Goal: Task Accomplishment & Management: Manage account settings

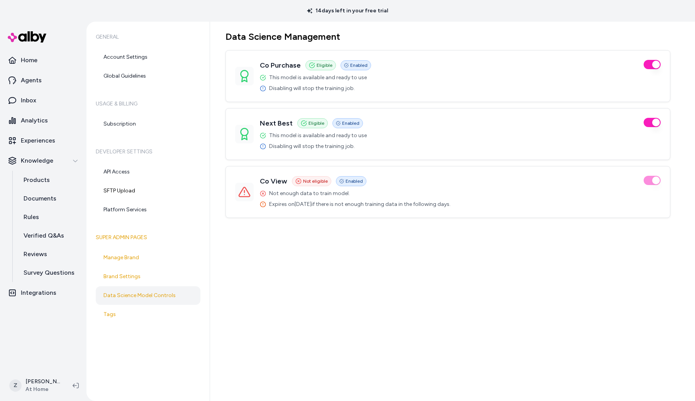
click at [257, 264] on div "Data Science Management Co Purchase Eligible Enabled This model is available an…" at bounding box center [452, 211] width 485 height 379
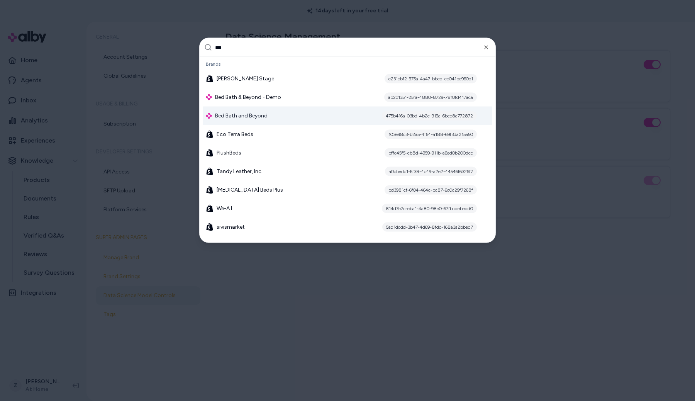
type input "***"
click at [276, 112] on div "Bed Bath and Beyond 475b416a-03bd-4b2e-919a-6bcc8a772872" at bounding box center [347, 116] width 289 height 19
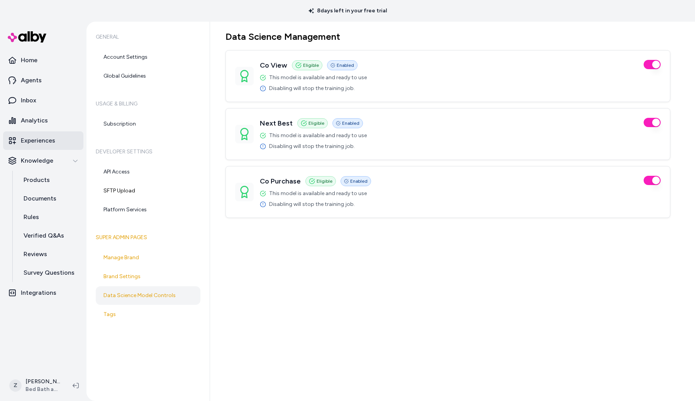
click at [46, 141] on p "Experiences" at bounding box center [38, 140] width 34 height 9
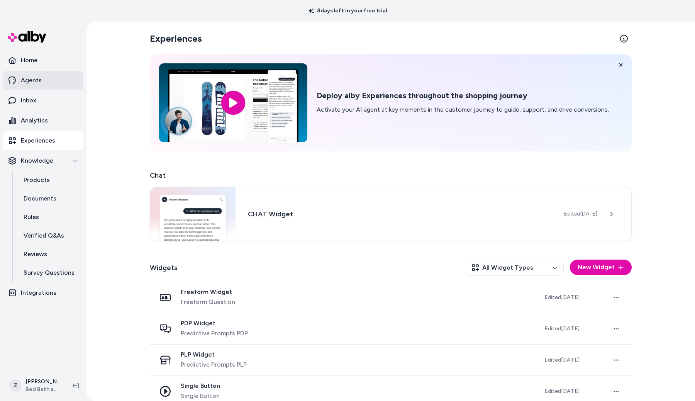
click at [48, 79] on link "Agents" at bounding box center [43, 80] width 80 height 19
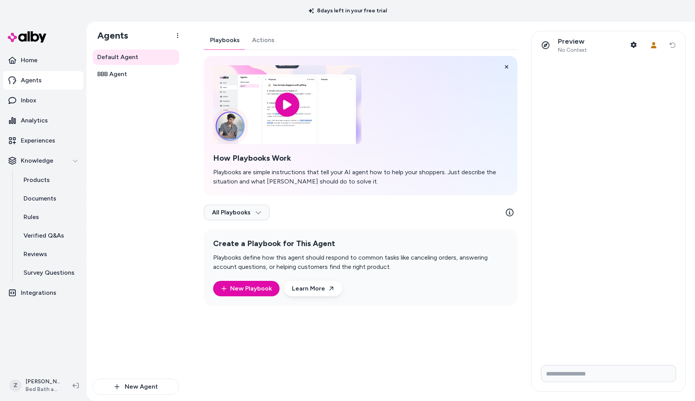
click at [260, 39] on div "Playbooks Actions How Playbooks Work Playbooks are simple instructions that tel…" at bounding box center [360, 168] width 313 height 274
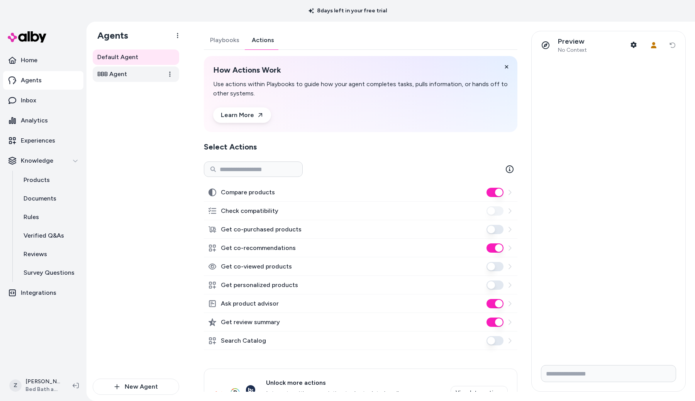
click at [100, 73] on span "BBB Agent" at bounding box center [112, 73] width 30 height 9
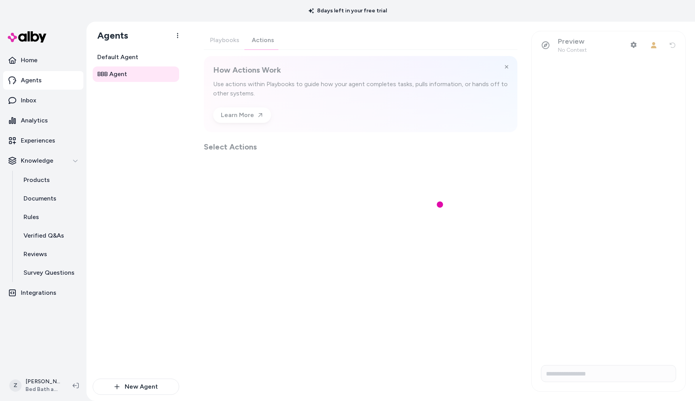
click at [261, 38] on div "Playbooks Actions How Actions Work Use actions within Playbooks to guide how yo…" at bounding box center [360, 91] width 313 height 121
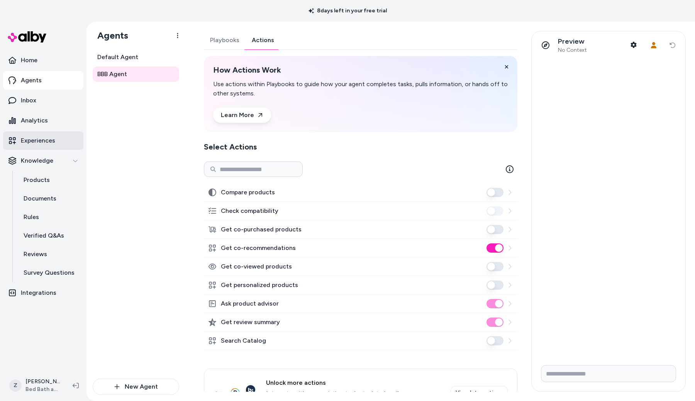
click at [46, 140] on p "Experiences" at bounding box center [38, 140] width 34 height 9
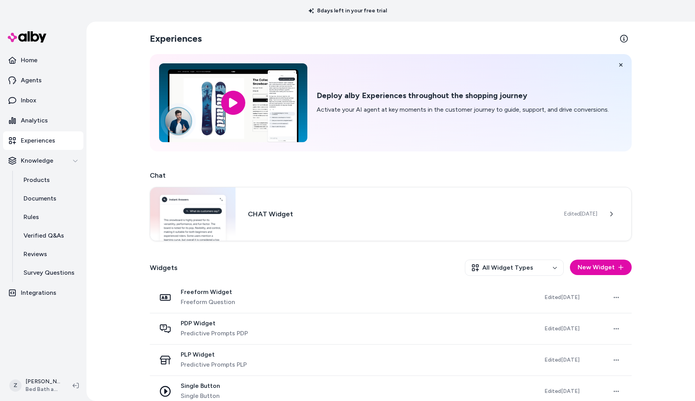
scroll to position [12, 0]
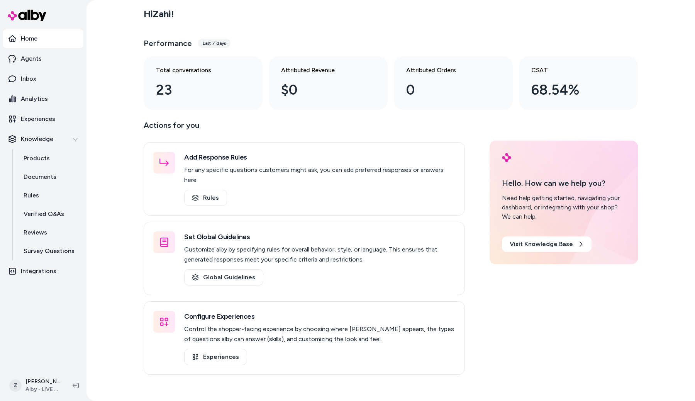
click at [550, 16] on div "Hi Zahi !" at bounding box center [391, 14] width 494 height 22
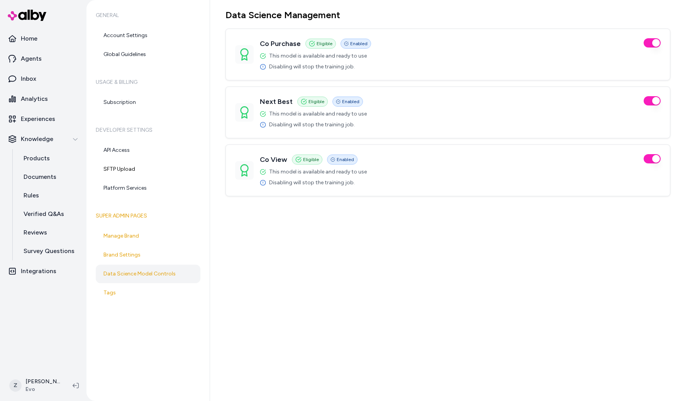
click at [281, 239] on div "Data Science Management Co Purchase Eligible Enabled This model is available an…" at bounding box center [452, 200] width 485 height 401
click at [41, 123] on p "Experiences" at bounding box center [38, 118] width 34 height 9
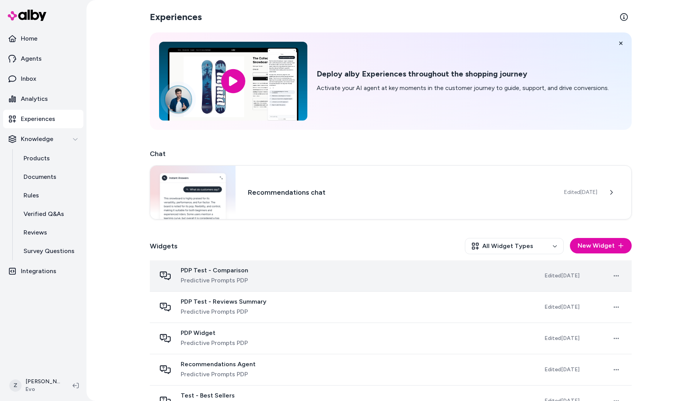
scroll to position [84, 0]
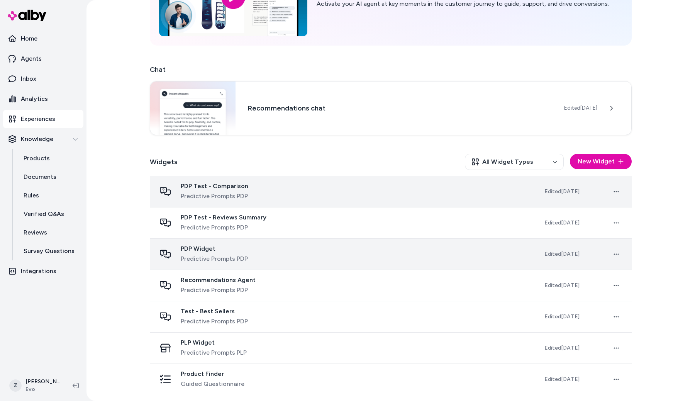
click at [336, 255] on div "PDP Widget Predictive Prompts PDP" at bounding box center [344, 254] width 376 height 19
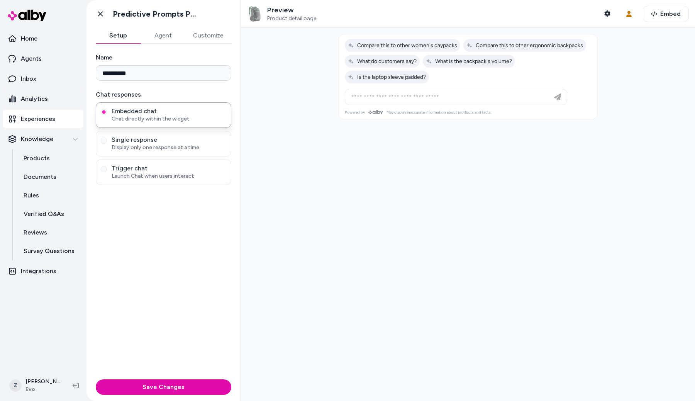
click at [169, 30] on button "Agent" at bounding box center [162, 35] width 45 height 15
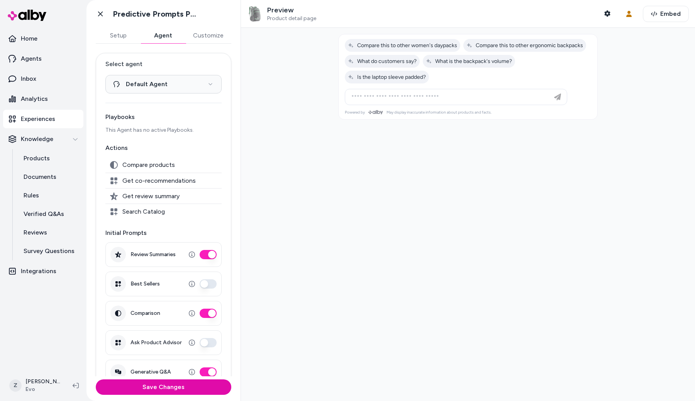
scroll to position [75, 0]
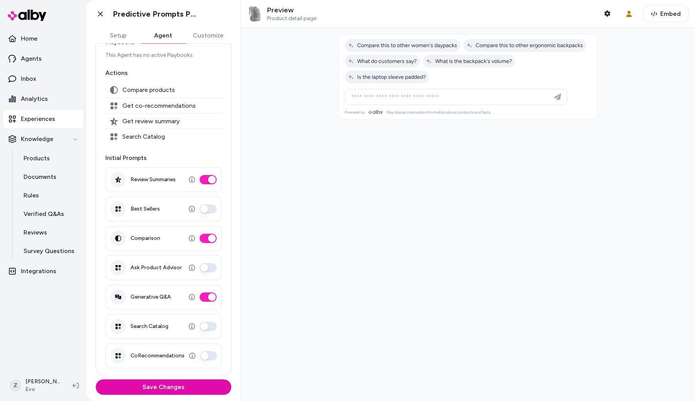
click at [293, 242] on div at bounding box center [468, 214] width 454 height 373
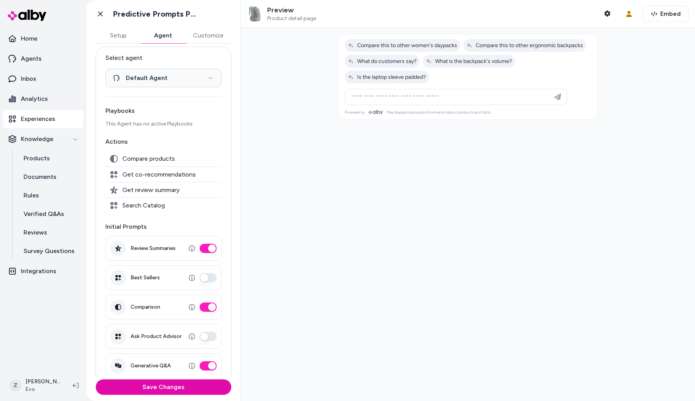
scroll to position [0, 0]
